Goal: Task Accomplishment & Management: Manage account settings

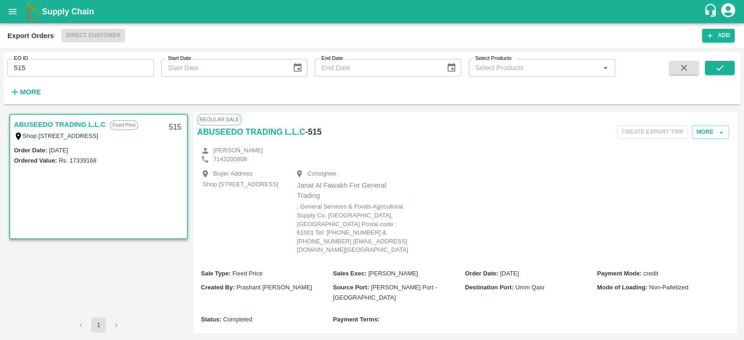
scroll to position [328, 0]
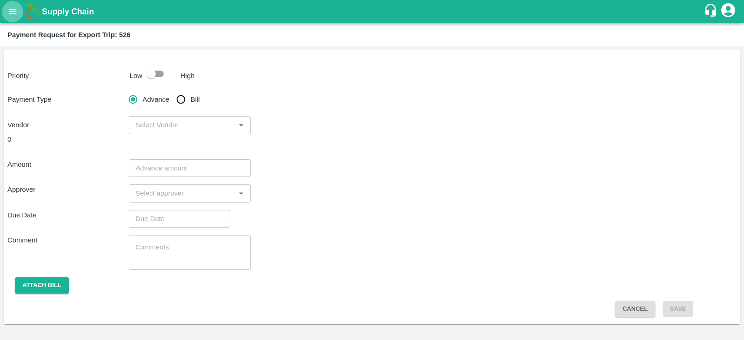
click at [16, 12] on icon "open drawer" at bounding box center [12, 12] width 10 height 10
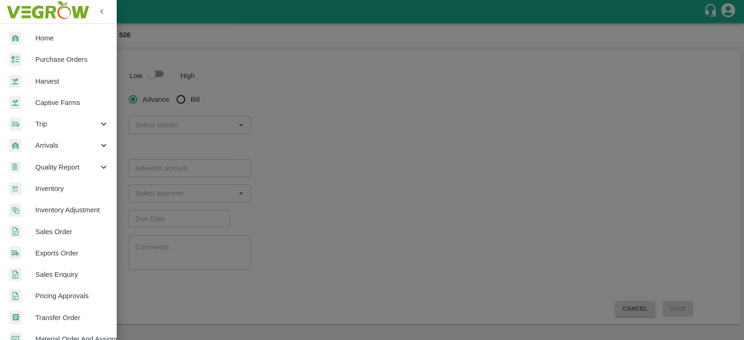
scroll to position [189, 0]
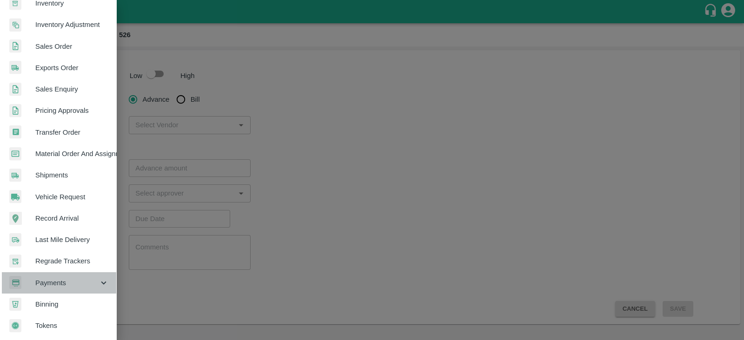
click at [72, 279] on span "Payments" at bounding box center [66, 283] width 63 height 10
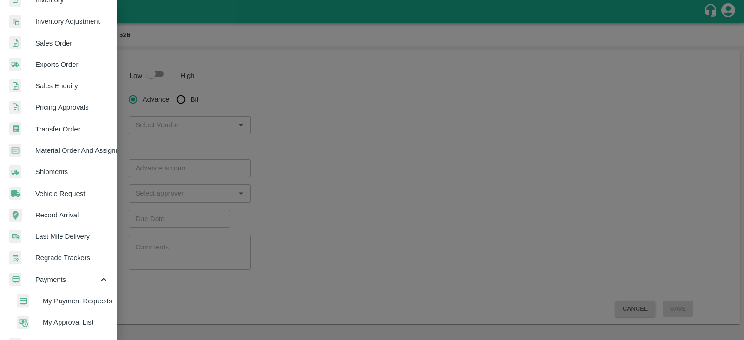
click at [79, 303] on span "My Payment Requests" at bounding box center [76, 301] width 66 height 10
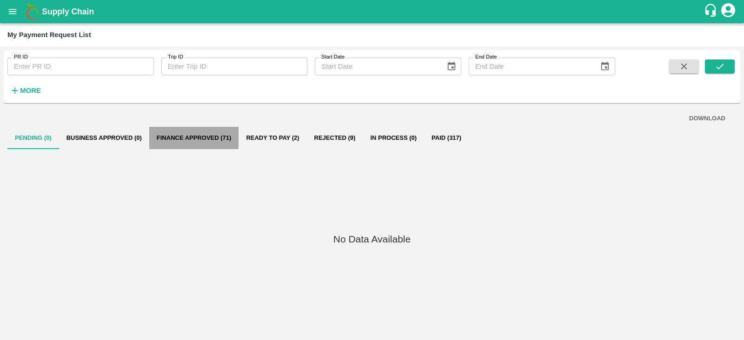
click at [199, 132] on button "Finance Approved (71)" at bounding box center [194, 138] width 90 height 22
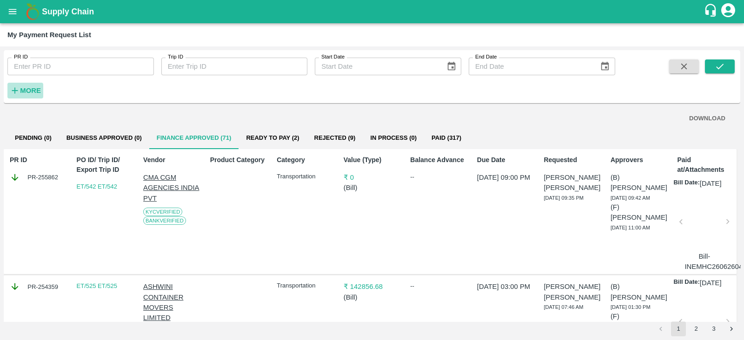
click at [38, 91] on strong "More" at bounding box center [30, 90] width 21 height 7
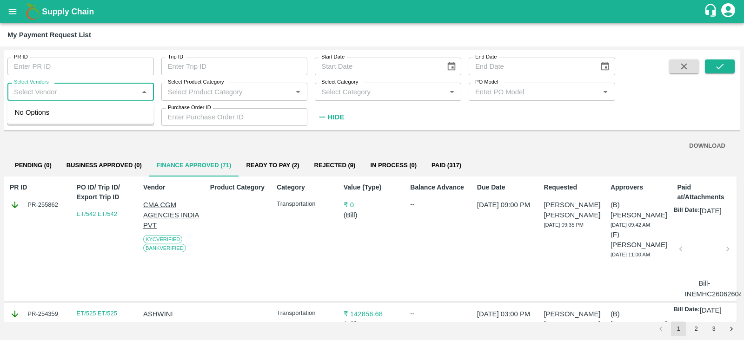
click at [104, 90] on input "Select Vendors" at bounding box center [73, 92] width 126 height 12
click at [80, 106] on div "MAERSK A/S-Transporter" at bounding box center [80, 113] width 146 height 16
type input "MAERSK A/S-Transporter"
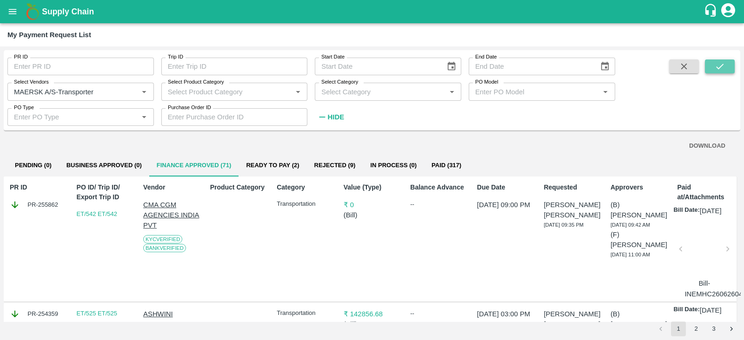
click at [722, 64] on icon "submit" at bounding box center [719, 66] width 10 height 10
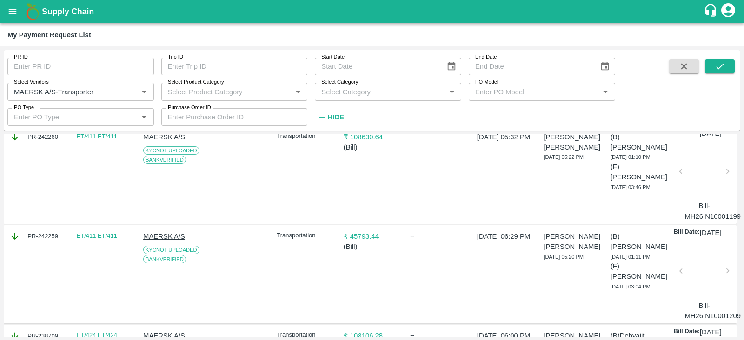
scroll to position [1822, 0]
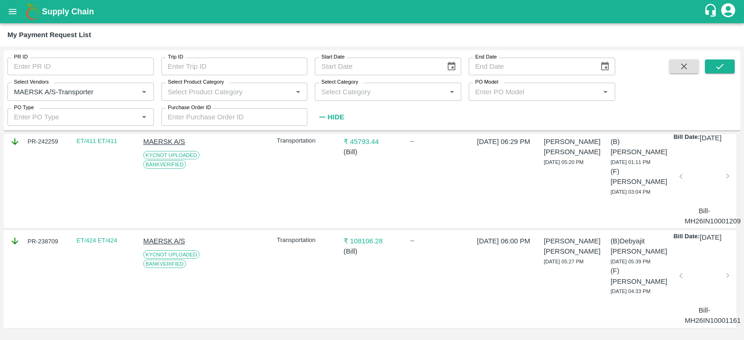
click at [704, 270] on div at bounding box center [704, 278] width 40 height 49
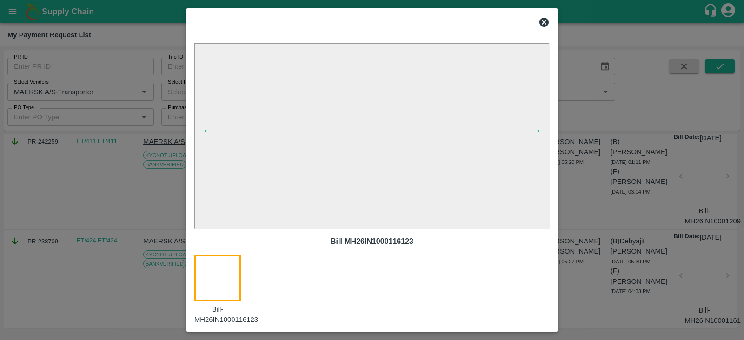
click at [603, 187] on div at bounding box center [372, 170] width 744 height 340
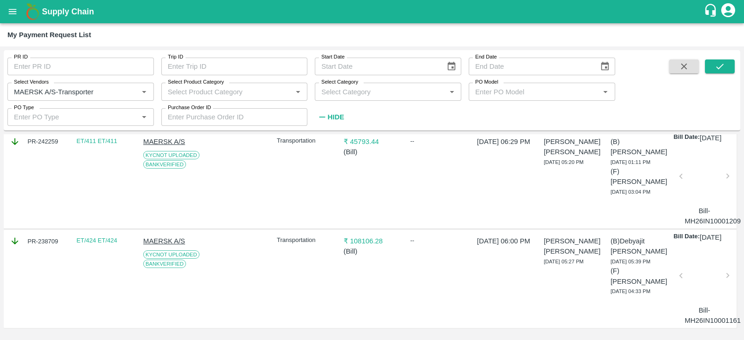
scroll to position [1798, 0]
click at [700, 187] on div at bounding box center [704, 178] width 40 height 49
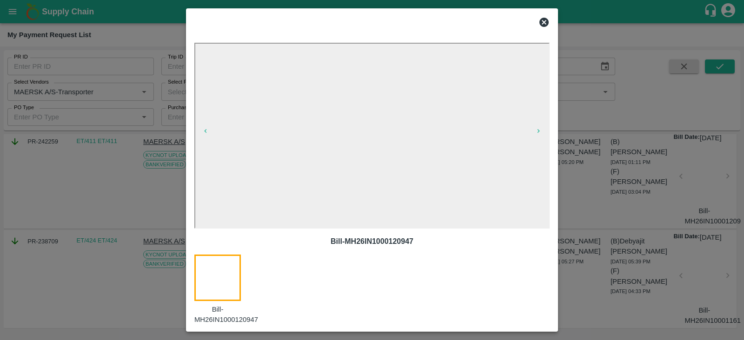
click at [611, 209] on div at bounding box center [372, 170] width 744 height 340
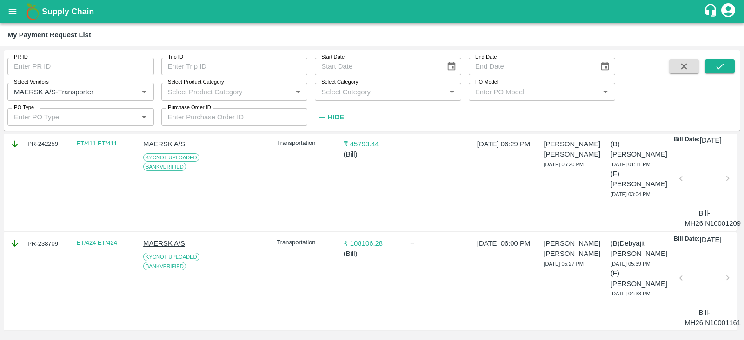
scroll to position [1658, 0]
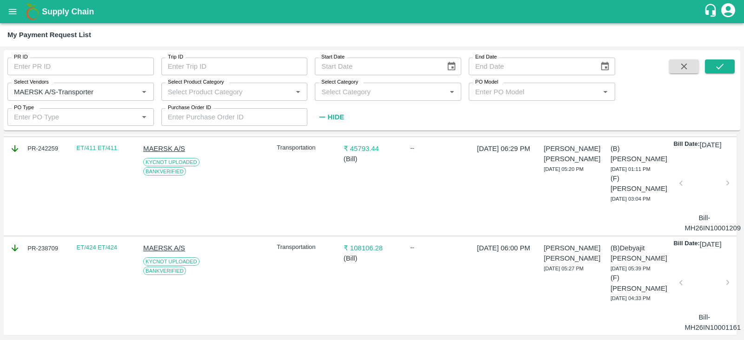
click at [696, 111] on div at bounding box center [704, 86] width 40 height 49
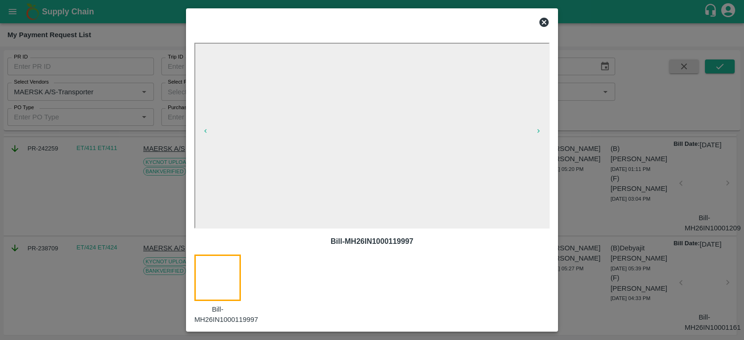
click at [645, 223] on div at bounding box center [372, 170] width 744 height 340
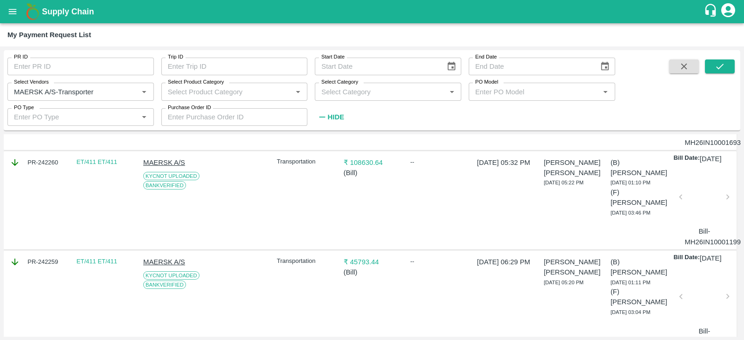
scroll to position [1545, 0]
click at [690, 126] on div at bounding box center [704, 100] width 40 height 49
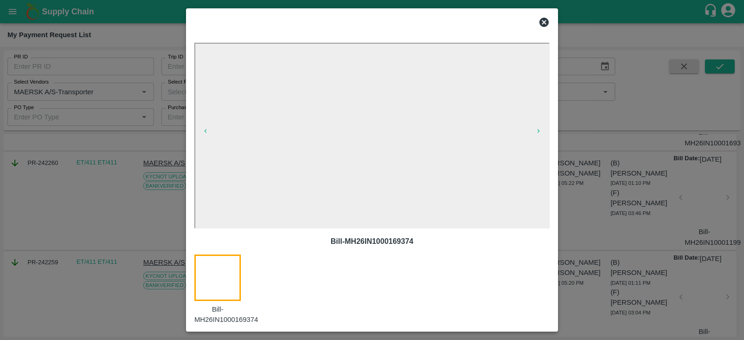
click at [656, 234] on div at bounding box center [372, 170] width 744 height 340
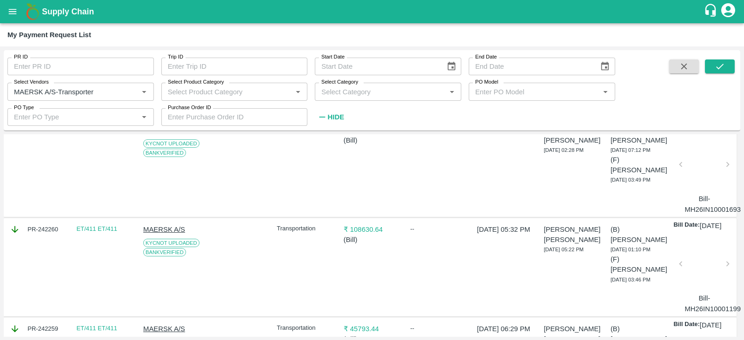
scroll to position [1475, 0]
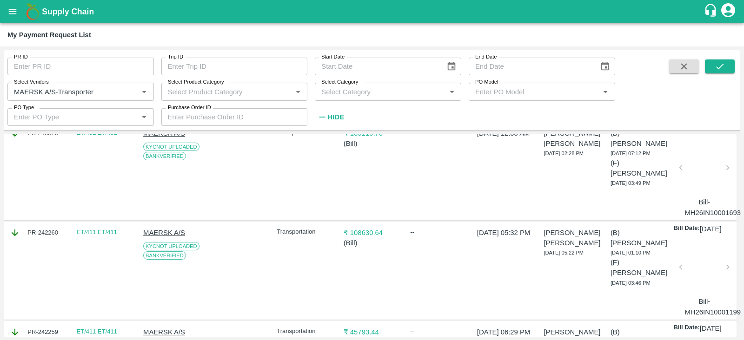
click at [702, 96] on div at bounding box center [704, 70] width 40 height 49
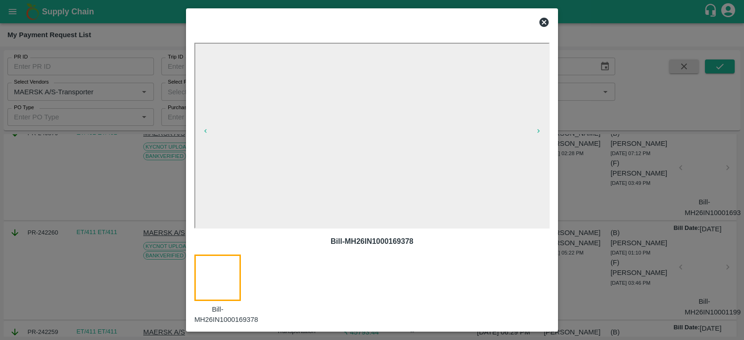
click at [636, 226] on div at bounding box center [372, 170] width 744 height 340
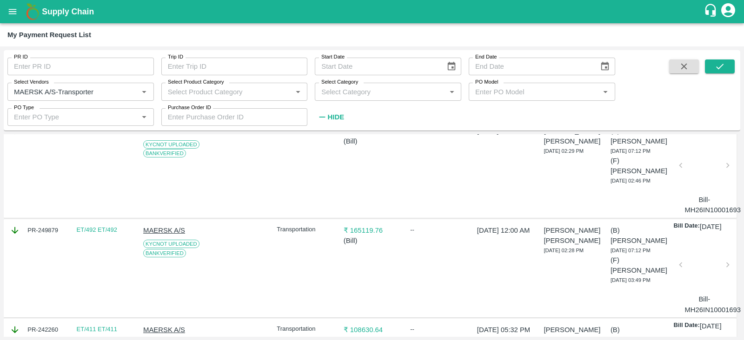
scroll to position [1376, 0]
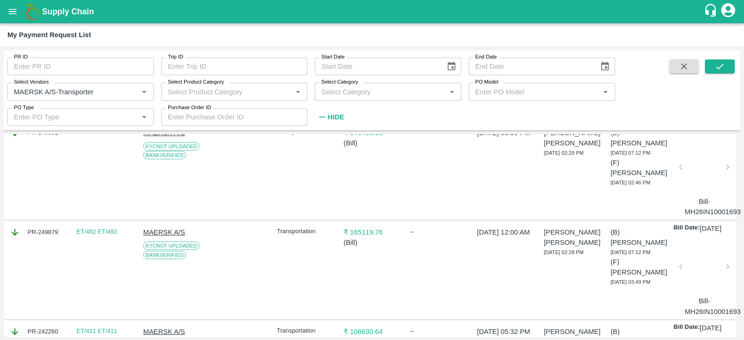
click at [697, 95] on div at bounding box center [704, 70] width 40 height 49
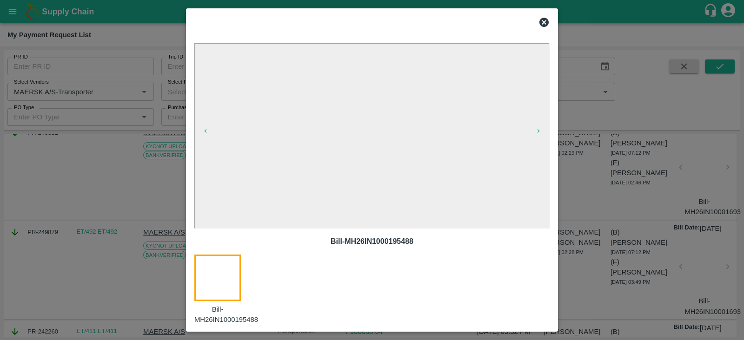
click at [629, 212] on div at bounding box center [372, 170] width 744 height 340
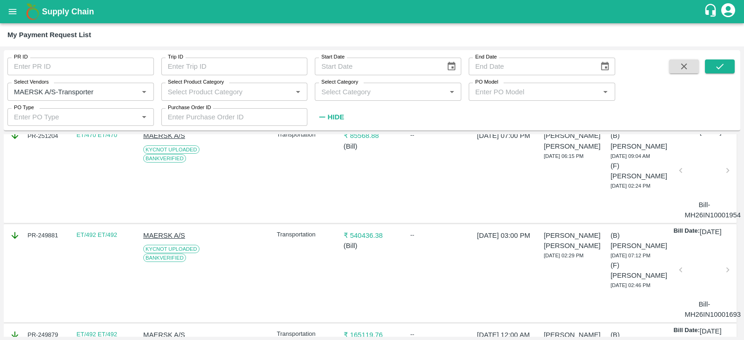
scroll to position [1273, 0]
click at [701, 99] on div at bounding box center [704, 74] width 40 height 49
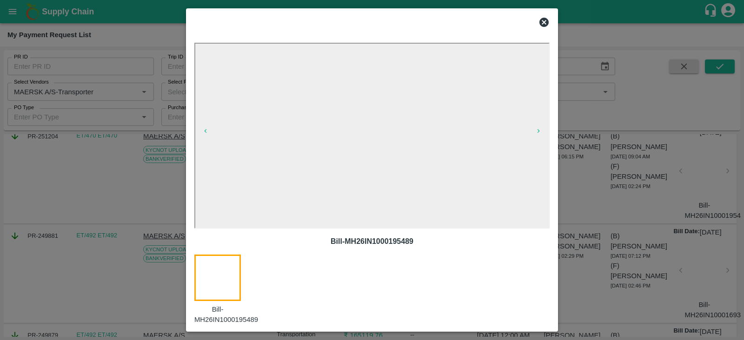
click at [680, 211] on div at bounding box center [372, 170] width 744 height 340
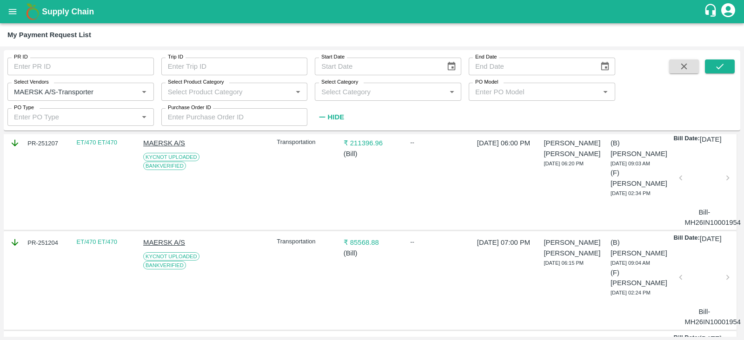
scroll to position [1156, 0]
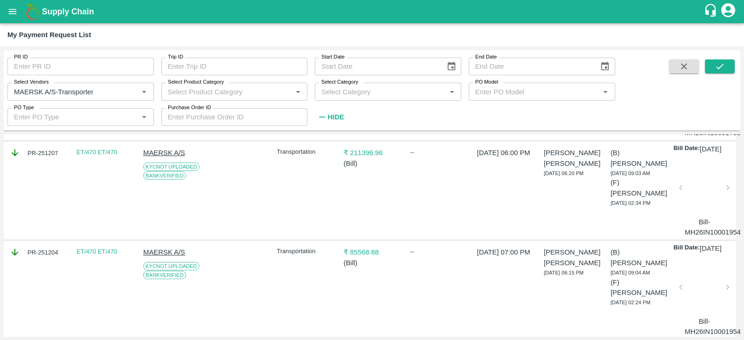
click at [705, 115] on div at bounding box center [704, 90] width 40 height 49
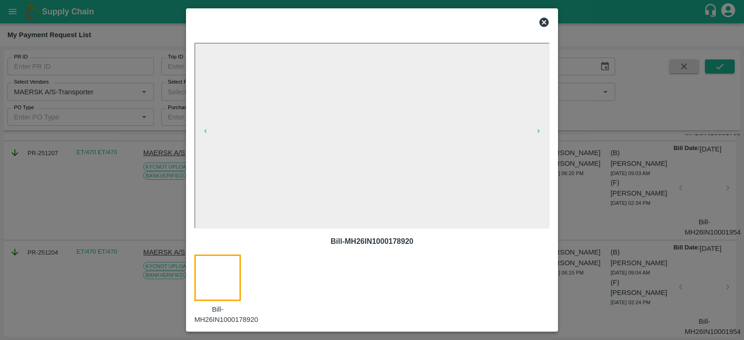
click at [648, 201] on div at bounding box center [372, 170] width 744 height 340
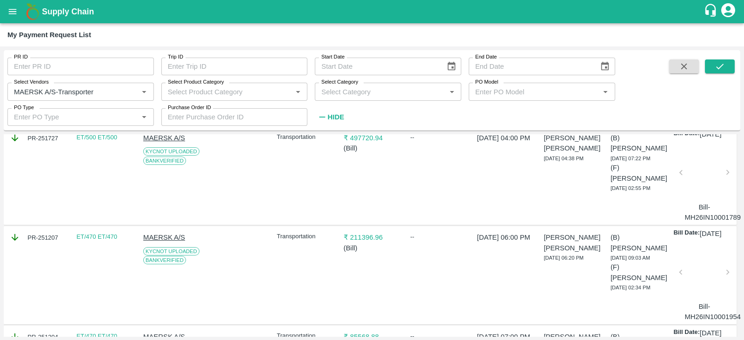
scroll to position [1071, 0]
click at [688, 101] on div at bounding box center [704, 76] width 40 height 49
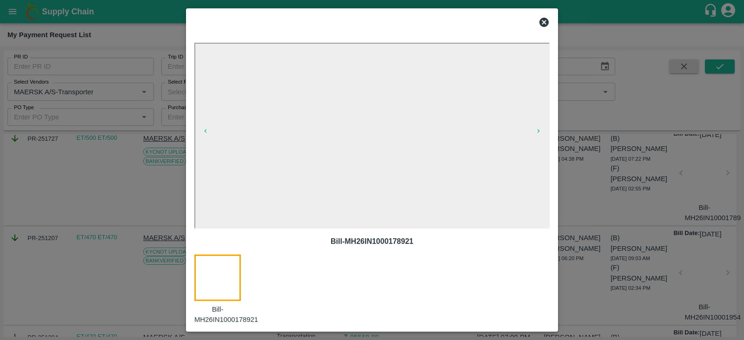
click at [698, 106] on div at bounding box center [372, 170] width 744 height 340
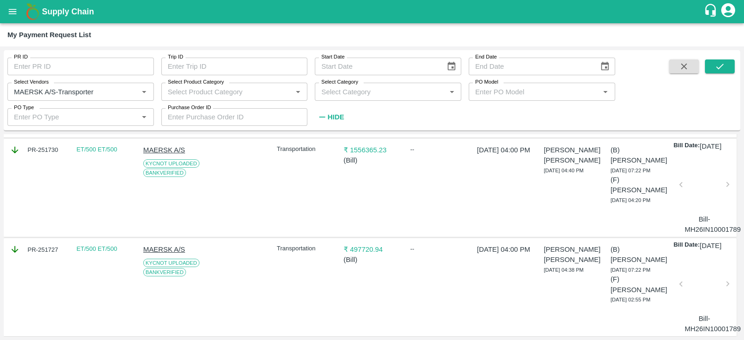
scroll to position [960, 0]
click at [700, 113] on div at bounding box center [704, 88] width 40 height 49
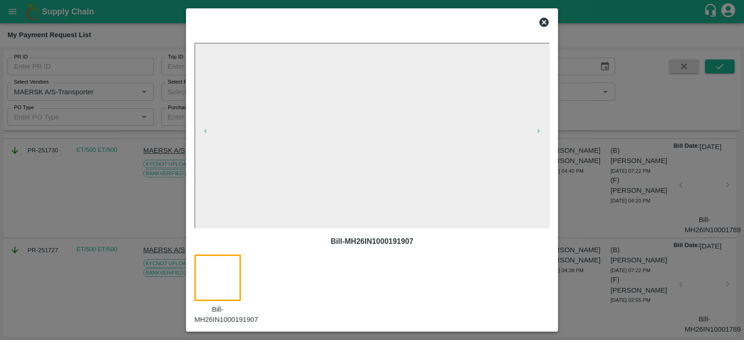
click at [660, 126] on div at bounding box center [372, 170] width 744 height 340
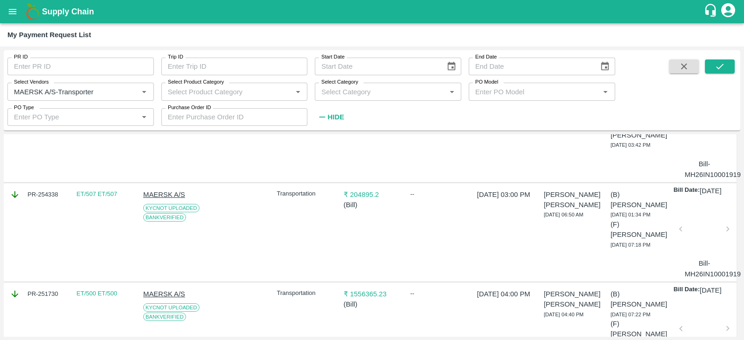
scroll to position [809, 0]
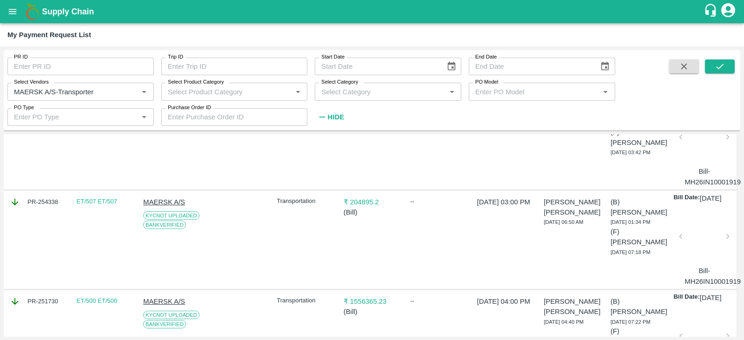
click at [692, 165] on div at bounding box center [704, 139] width 40 height 49
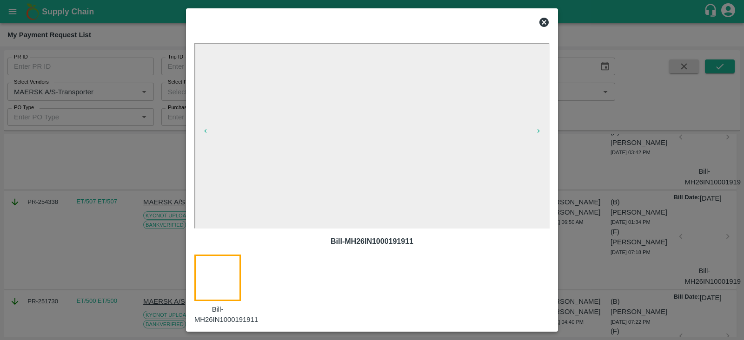
click at [700, 106] on div at bounding box center [372, 170] width 744 height 340
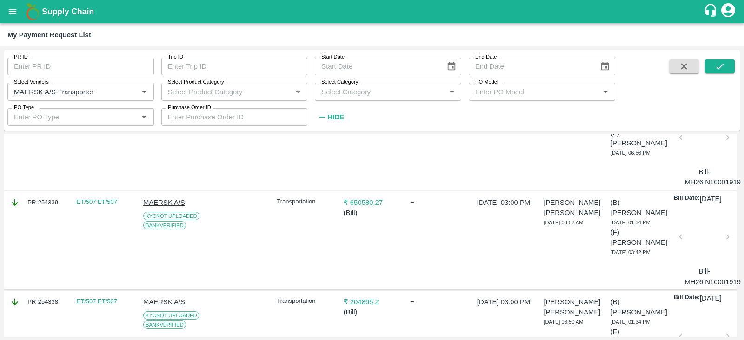
scroll to position [708, 0]
click at [697, 166] on div at bounding box center [704, 141] width 40 height 49
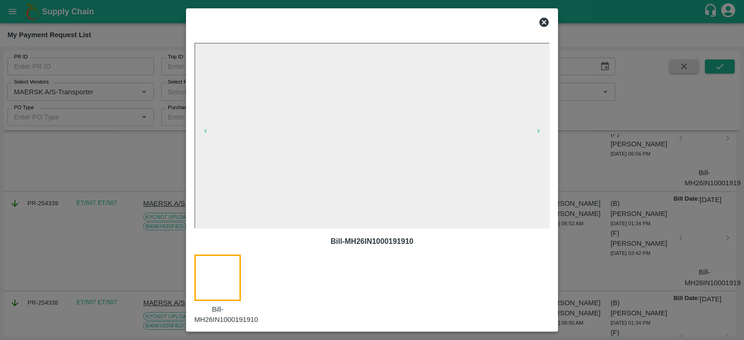
click at [648, 221] on div at bounding box center [372, 170] width 744 height 340
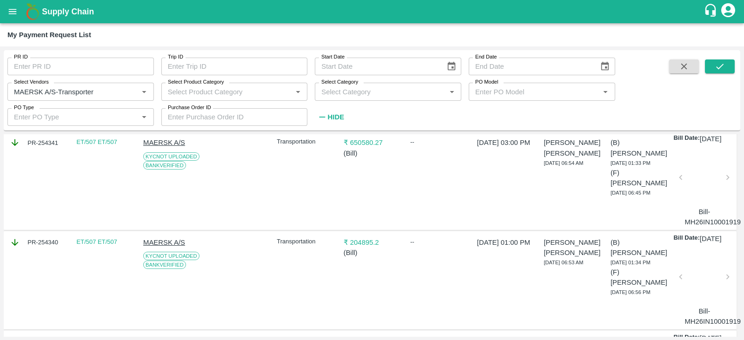
scroll to position [567, 0]
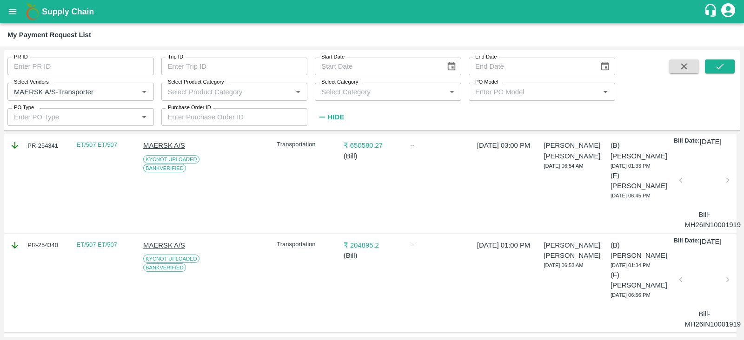
click at [708, 208] on div at bounding box center [704, 183] width 40 height 49
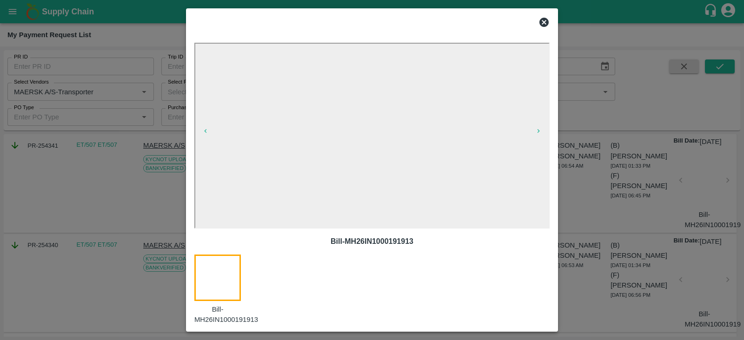
click at [625, 278] on div at bounding box center [372, 170] width 744 height 340
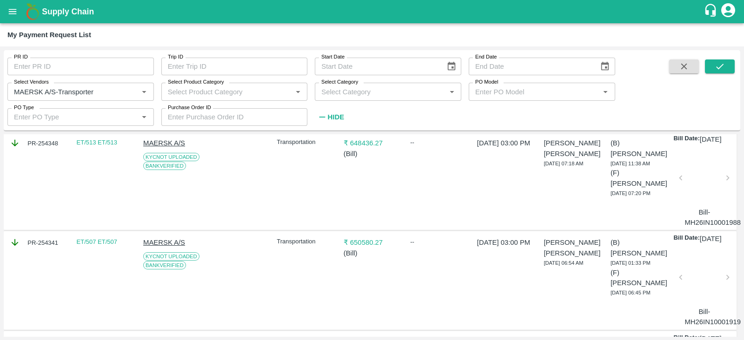
scroll to position [465, 0]
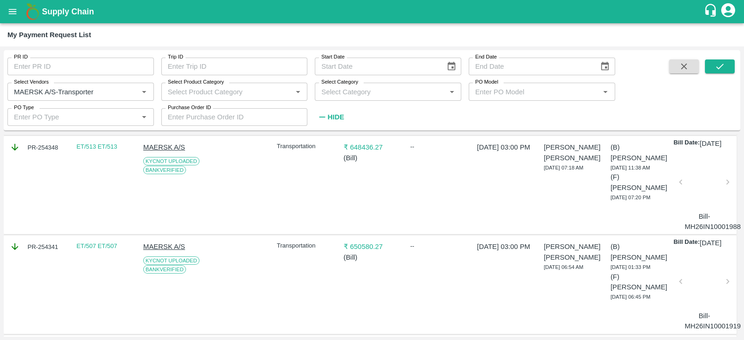
click at [694, 210] on div at bounding box center [704, 184] width 40 height 49
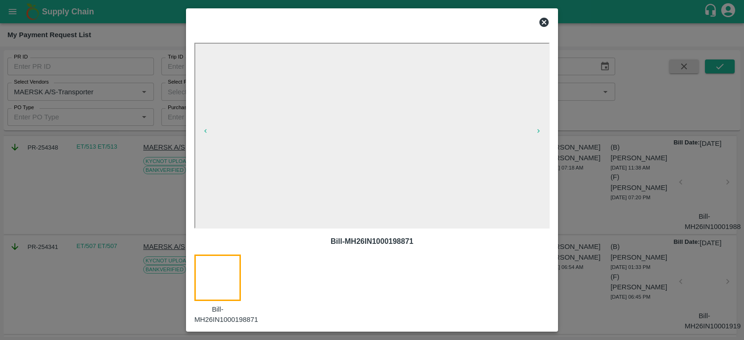
click at [621, 247] on div at bounding box center [372, 170] width 744 height 340
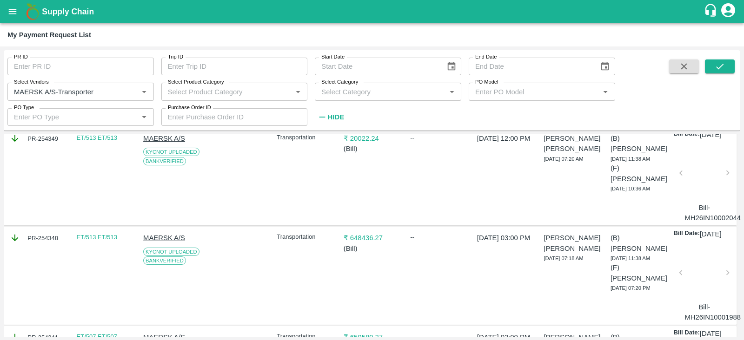
scroll to position [374, 0]
click at [706, 201] on div at bounding box center [704, 176] width 40 height 49
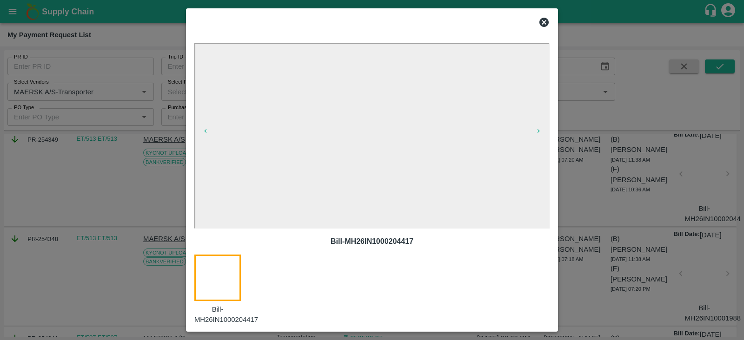
click at [695, 117] on div at bounding box center [372, 170] width 744 height 340
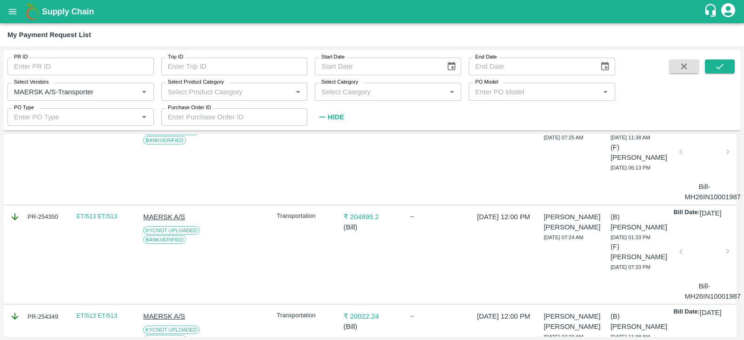
scroll to position [196, 0]
click at [693, 277] on div at bounding box center [704, 255] width 40 height 49
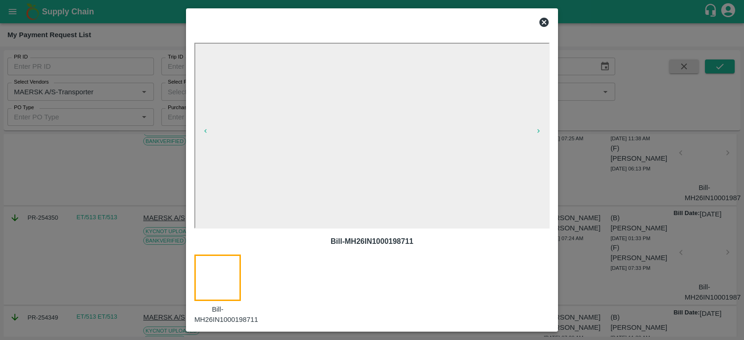
click at [694, 178] on div at bounding box center [372, 170] width 744 height 340
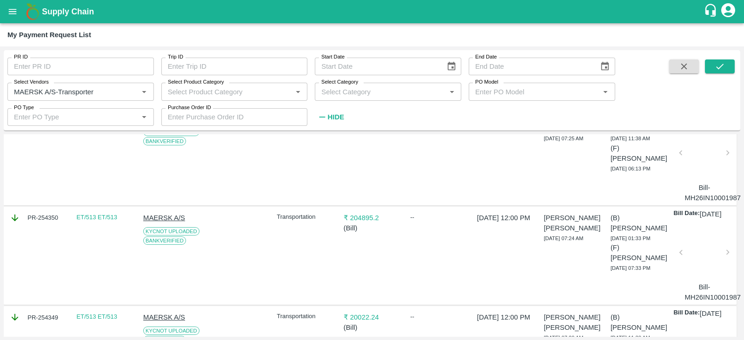
click at [694, 178] on div at bounding box center [704, 155] width 40 height 49
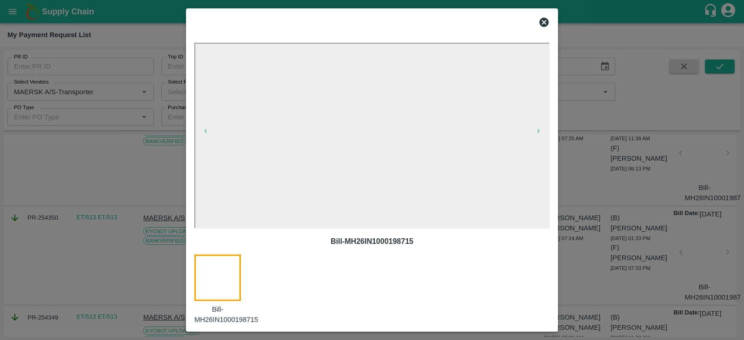
click at [680, 206] on div at bounding box center [372, 170] width 744 height 340
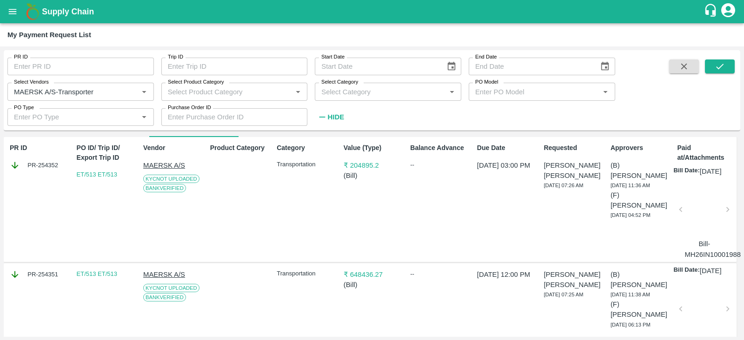
scroll to position [39, 0]
click at [704, 211] on div at bounding box center [704, 212] width 40 height 49
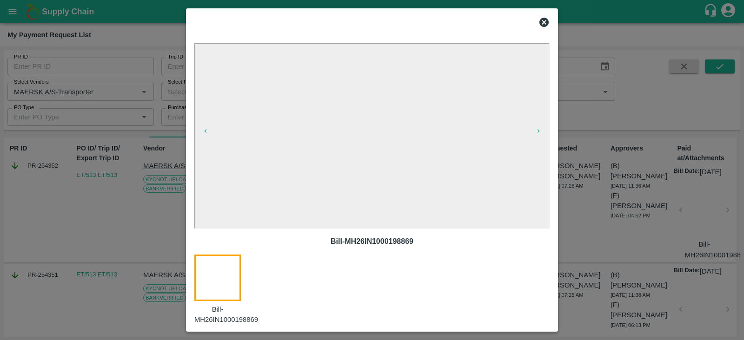
click at [653, 240] on div at bounding box center [372, 170] width 744 height 340
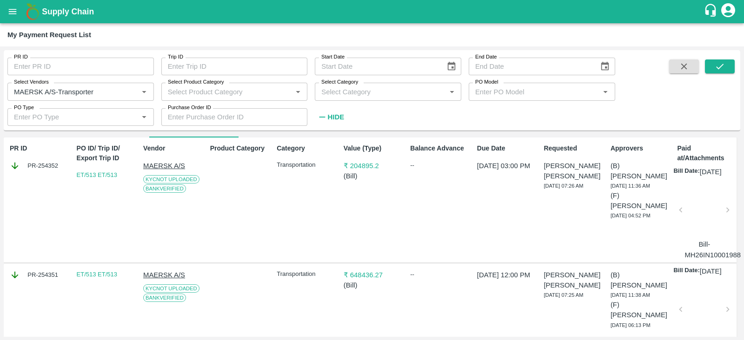
scroll to position [0, 0]
